Goal: Information Seeking & Learning: Check status

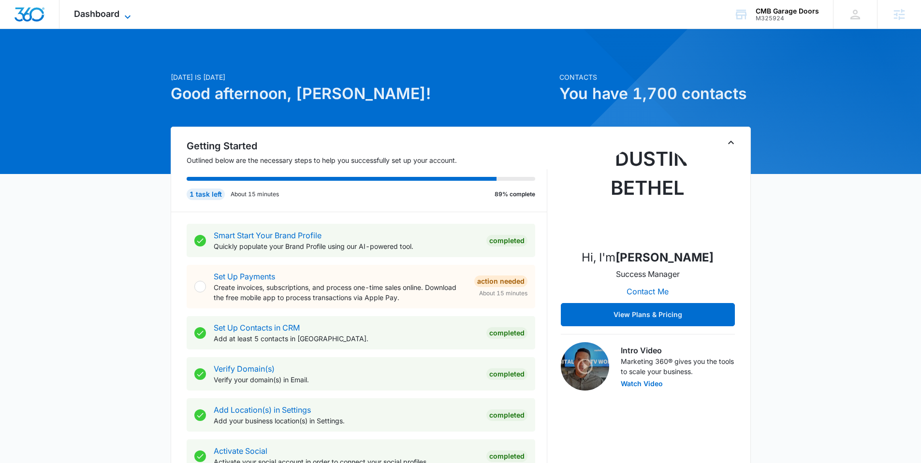
click at [107, 10] on span "Dashboard" at bounding box center [96, 14] width 45 height 10
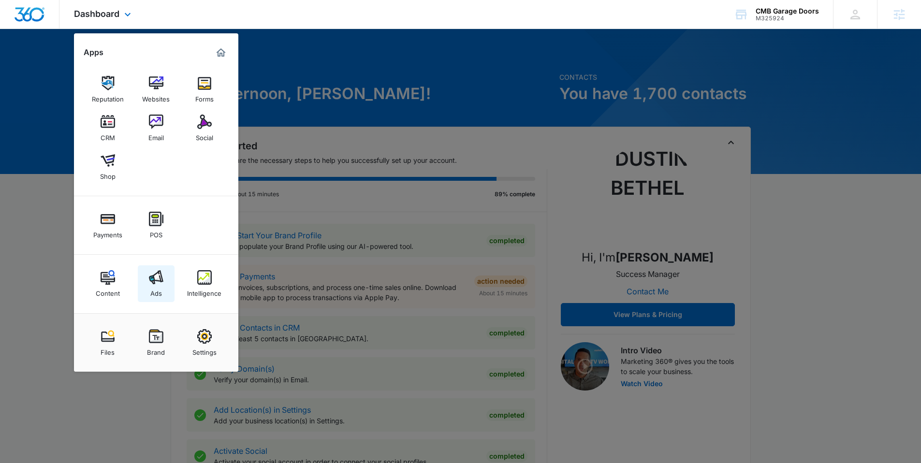
click at [149, 277] on img at bounding box center [156, 277] width 15 height 15
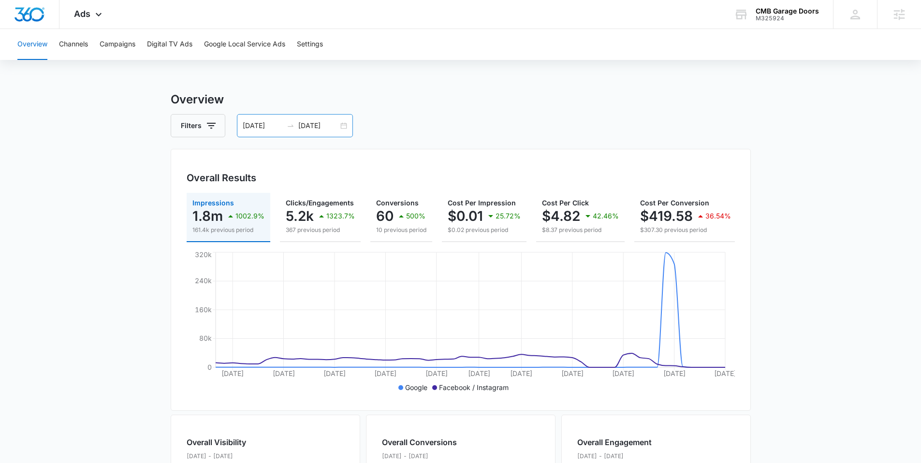
click at [340, 126] on div "06/07/2025 08/06/2025" at bounding box center [295, 125] width 116 height 23
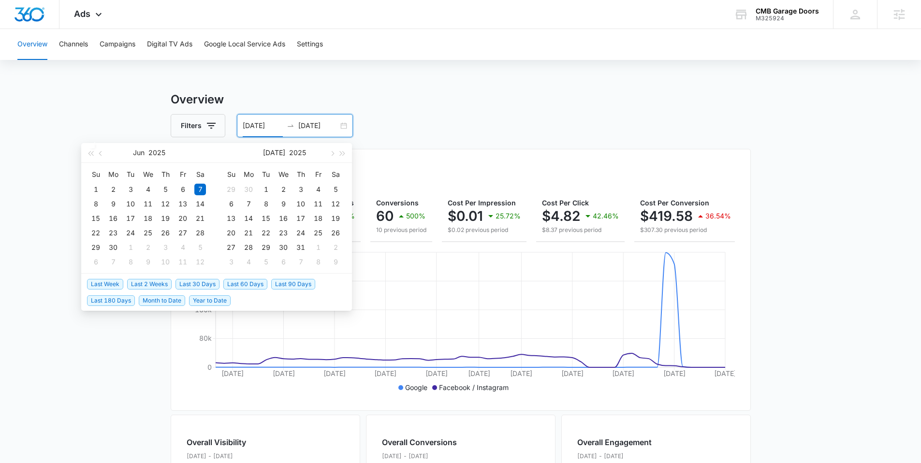
click at [205, 282] on span "Last 30 Days" at bounding box center [198, 284] width 44 height 11
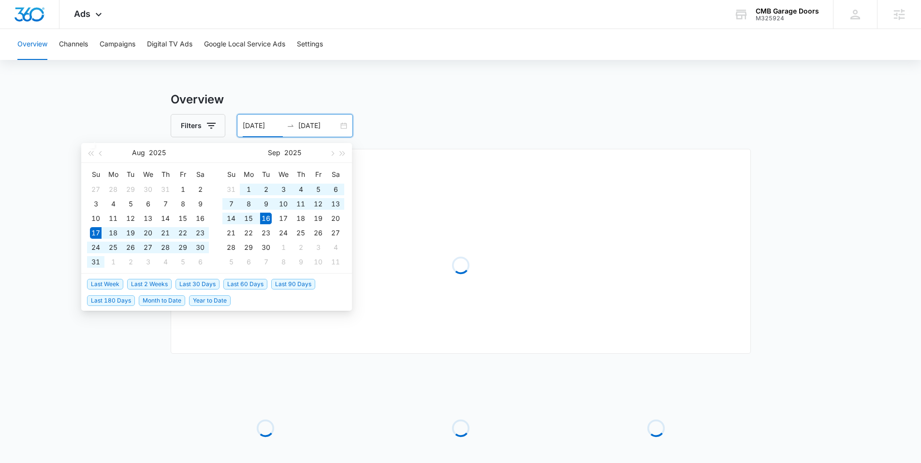
type input "08/17/2025"
type input "09/16/2025"
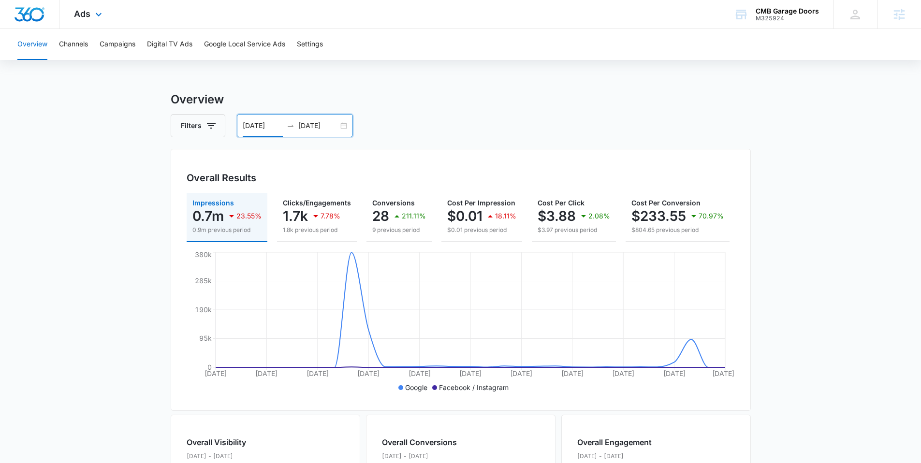
click at [90, 17] on div "Ads Apps Reputation Websites Forms CRM Email Social Shop Payments POS Content A…" at bounding box center [88, 14] width 59 height 29
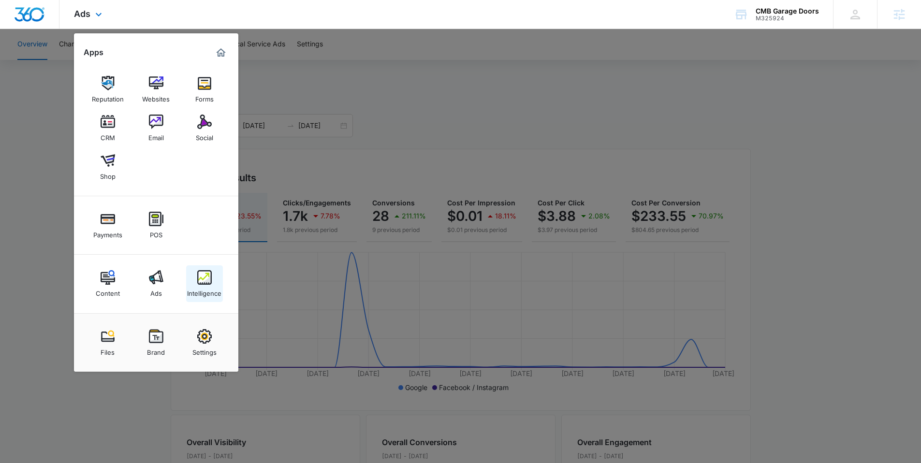
click at [209, 278] on img at bounding box center [204, 277] width 15 height 15
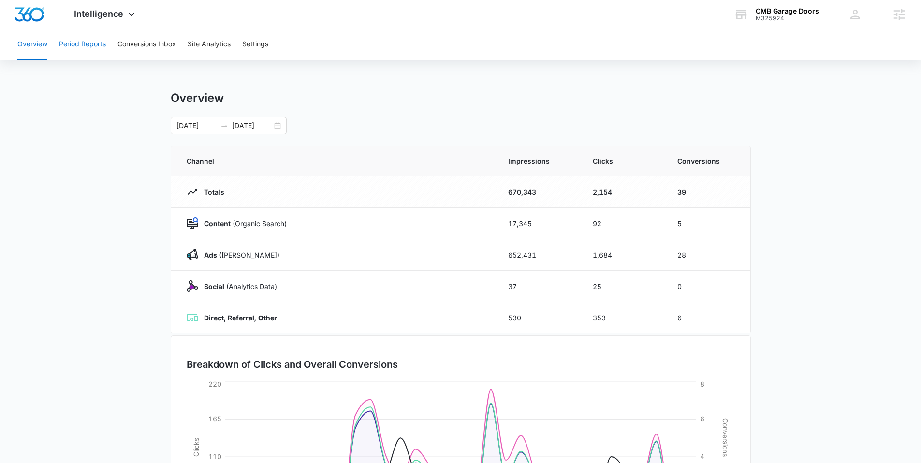
click at [81, 49] on button "Period Reports" at bounding box center [82, 44] width 47 height 31
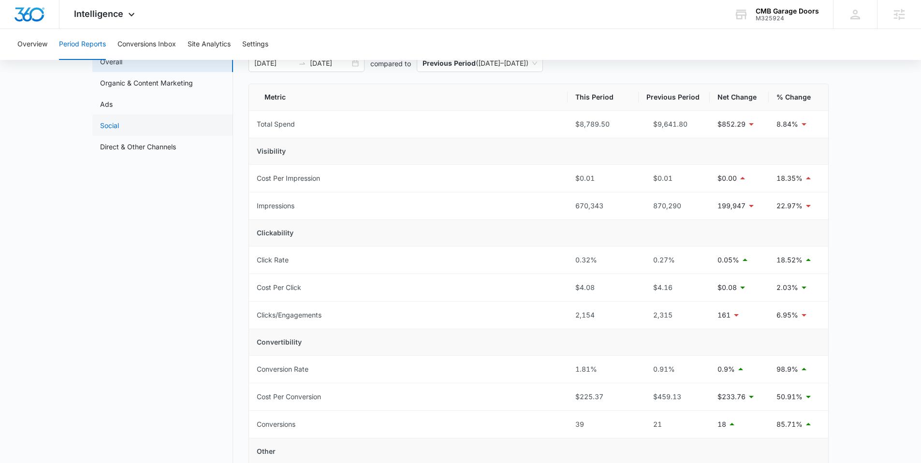
scroll to position [18, 0]
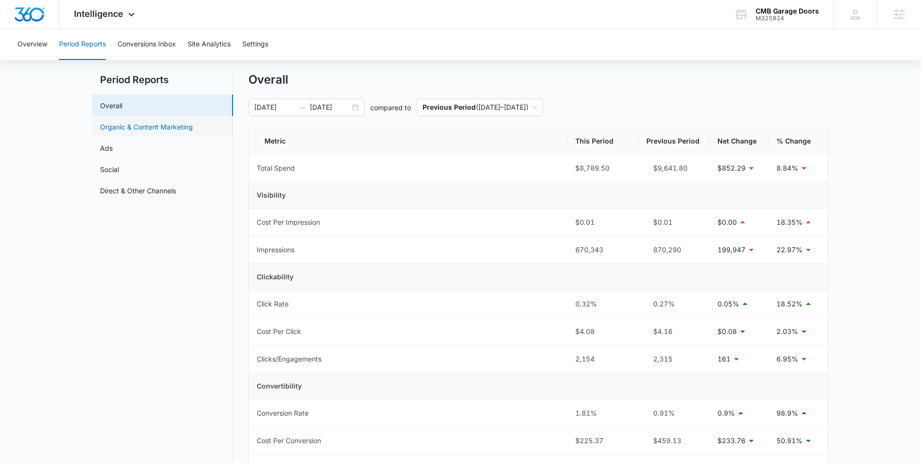
click at [140, 127] on link "Organic & Content Marketing" at bounding box center [146, 127] width 93 height 10
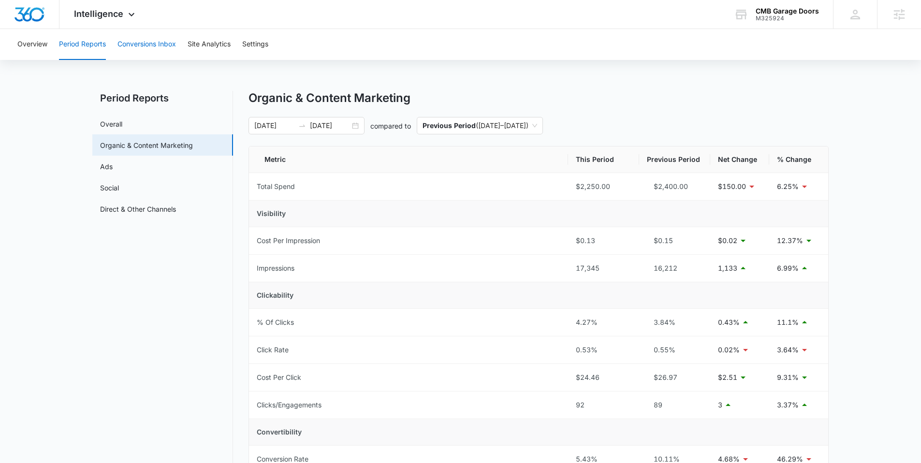
click at [155, 49] on button "Conversions Inbox" at bounding box center [146, 44] width 59 height 31
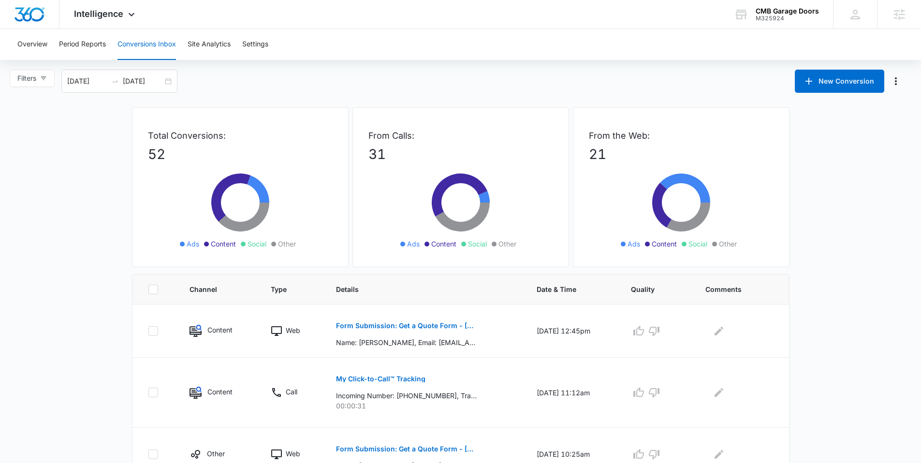
click at [118, 18] on span "Intelligence" at bounding box center [98, 14] width 49 height 10
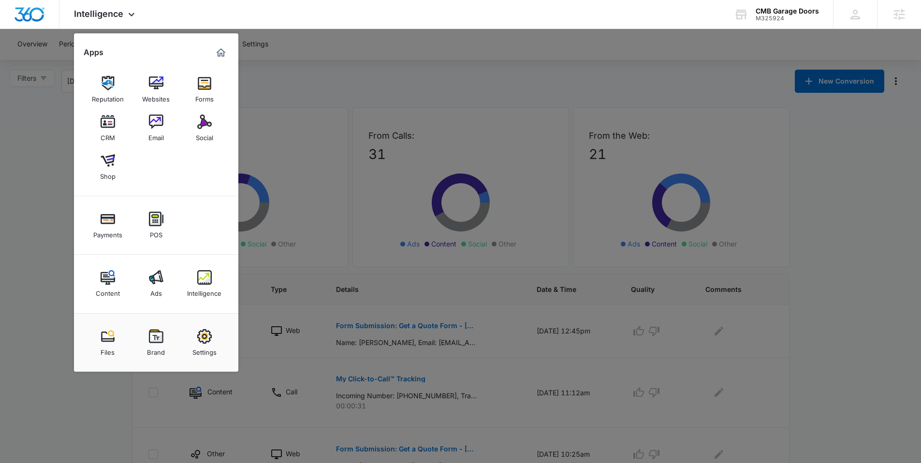
click at [385, 86] on div at bounding box center [460, 231] width 921 height 463
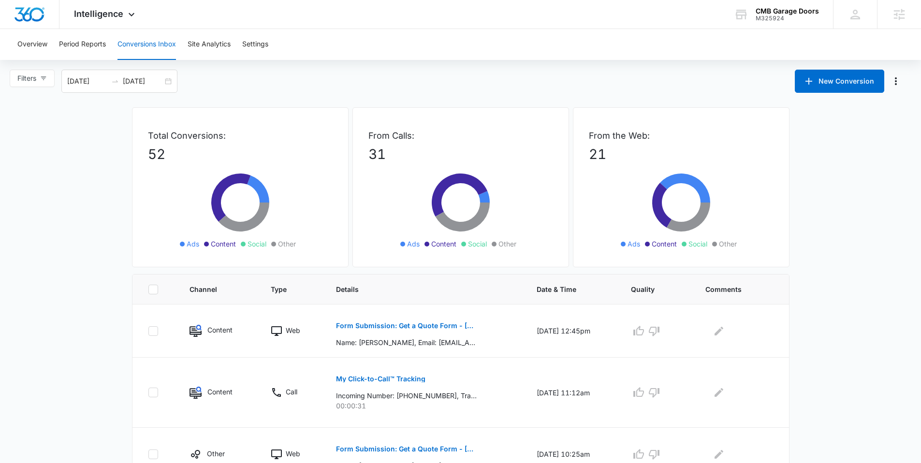
click at [105, 14] on span "Intelligence" at bounding box center [98, 14] width 49 height 10
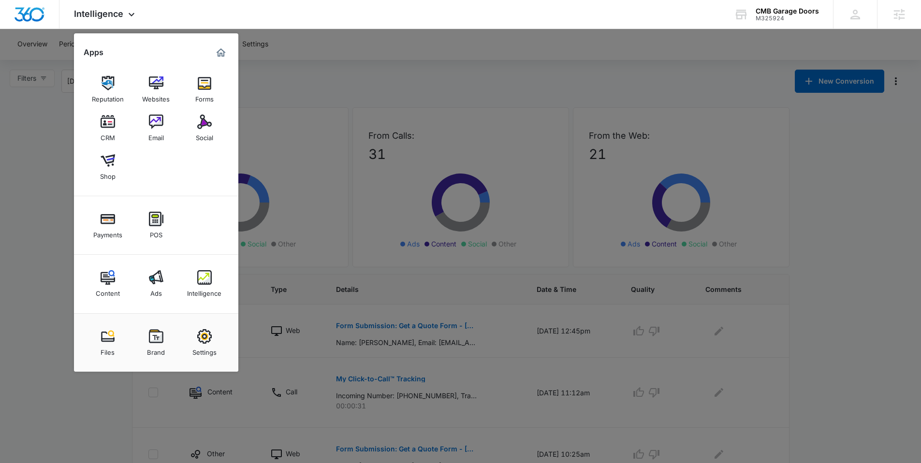
click at [14, 175] on div at bounding box center [460, 231] width 921 height 463
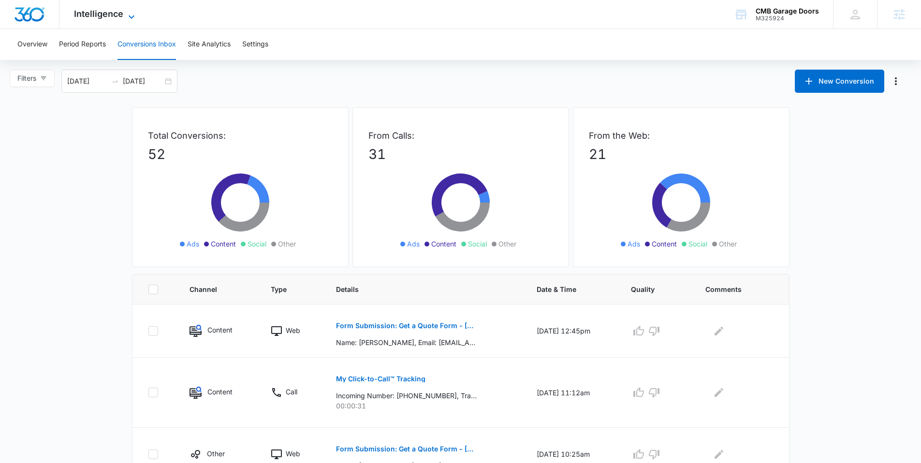
click at [111, 17] on span "Intelligence" at bounding box center [98, 14] width 49 height 10
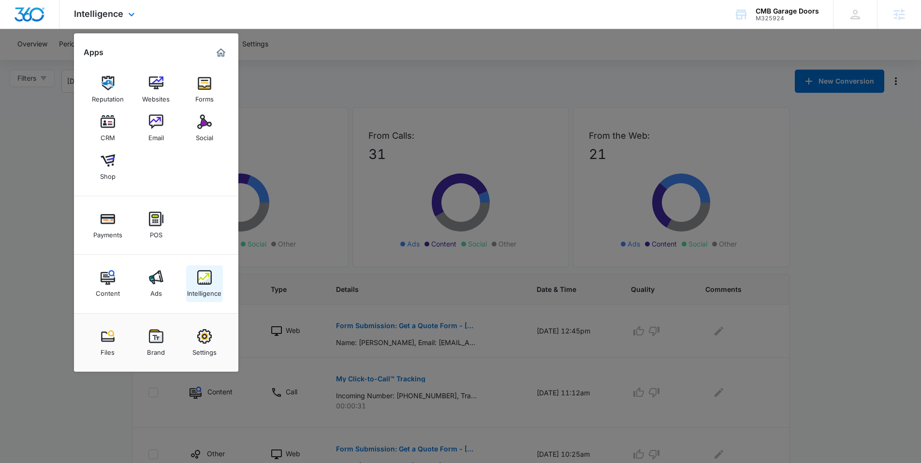
click at [214, 276] on link "Intelligence" at bounding box center [204, 283] width 37 height 37
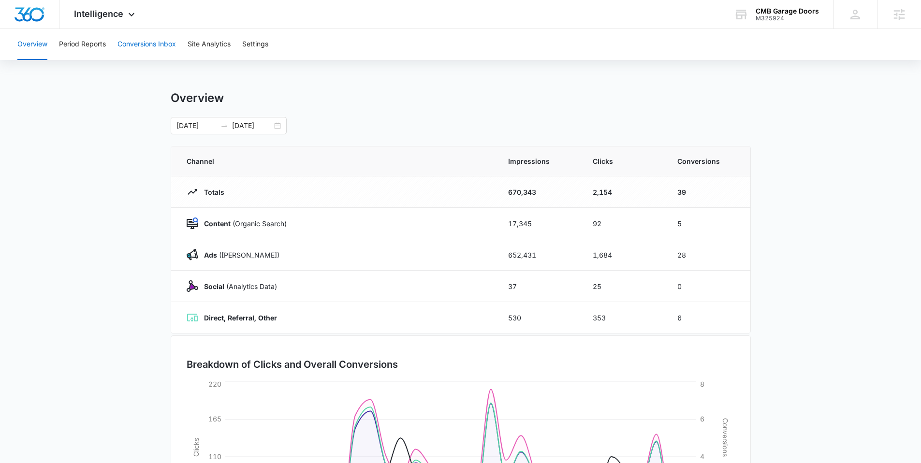
click at [137, 44] on button "Conversions Inbox" at bounding box center [146, 44] width 59 height 31
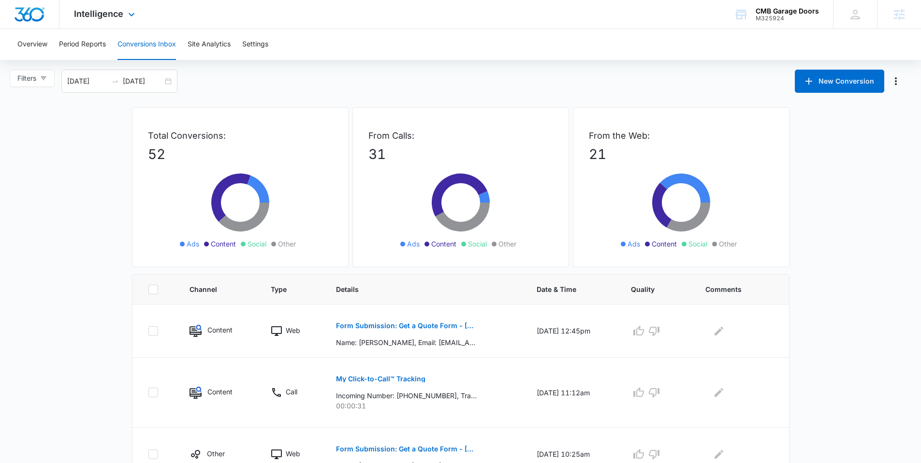
click at [91, 19] on div "Intelligence Apps Reputation Websites Forms CRM Email Social Shop Payments POS …" at bounding box center [105, 14] width 92 height 29
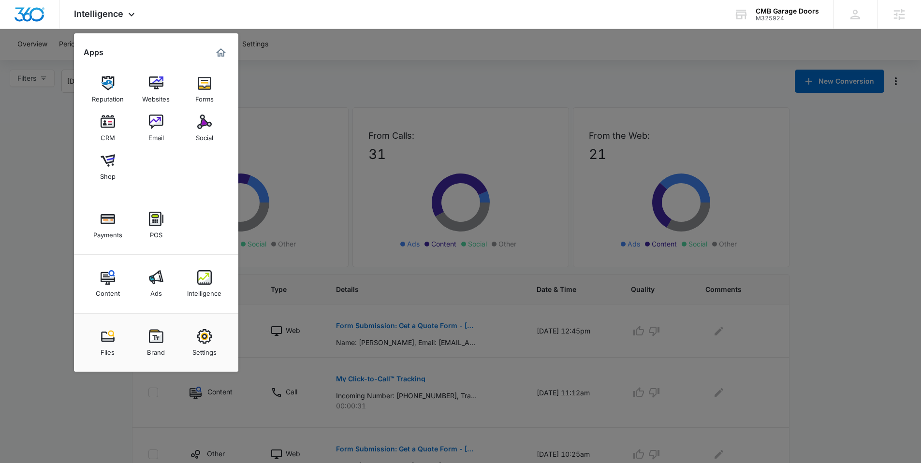
click at [12, 169] on div at bounding box center [460, 231] width 921 height 463
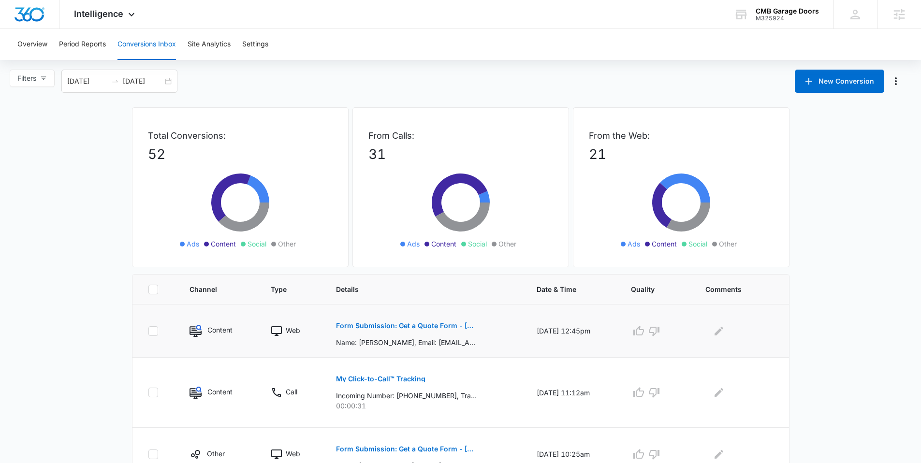
click at [380, 323] on p "Form Submission: Get a Quote Form - New Mexico" at bounding box center [406, 325] width 141 height 7
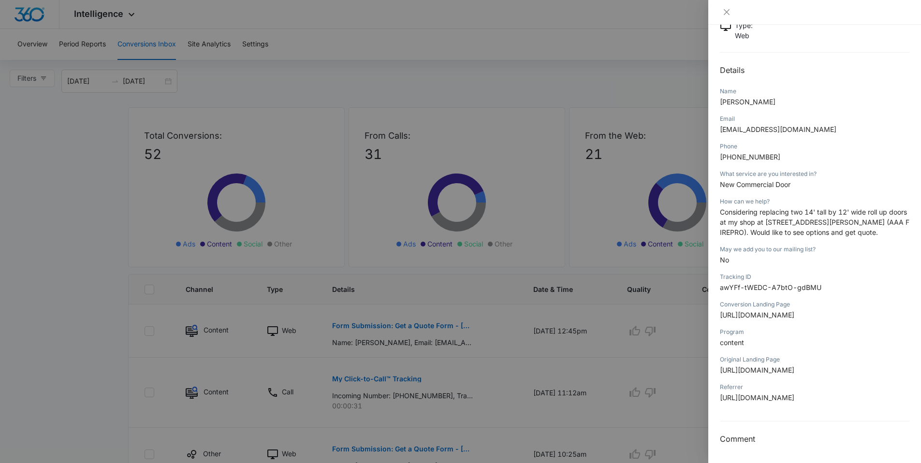
scroll to position [114, 0]
click at [723, 11] on icon "close" at bounding box center [727, 12] width 8 height 8
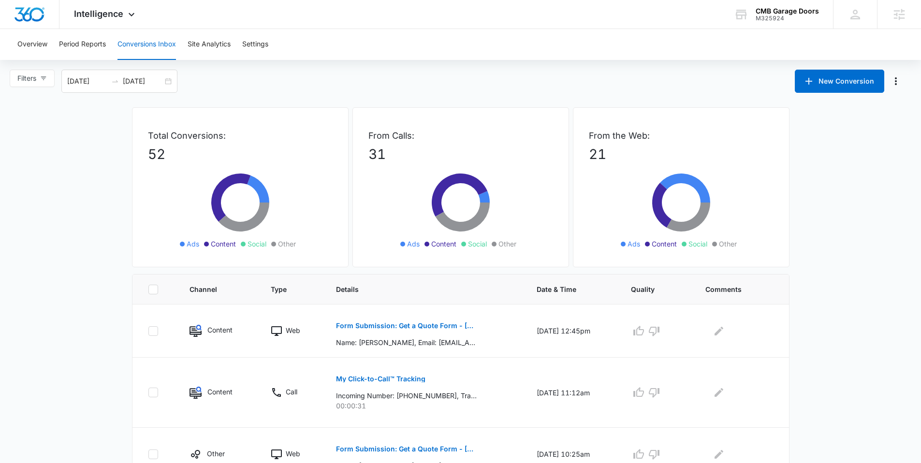
scroll to position [202, 0]
